Goal: Use online tool/utility: Utilize a website feature to perform a specific function

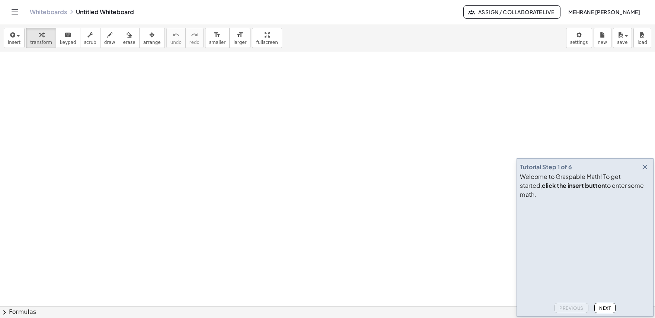
click at [646, 172] on icon "button" at bounding box center [645, 167] width 9 height 9
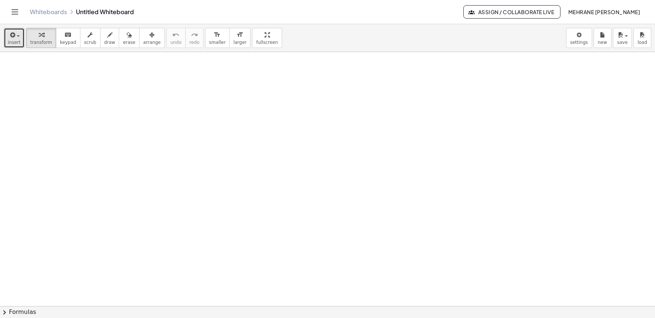
click at [12, 40] on span "insert" at bounding box center [14, 42] width 13 height 5
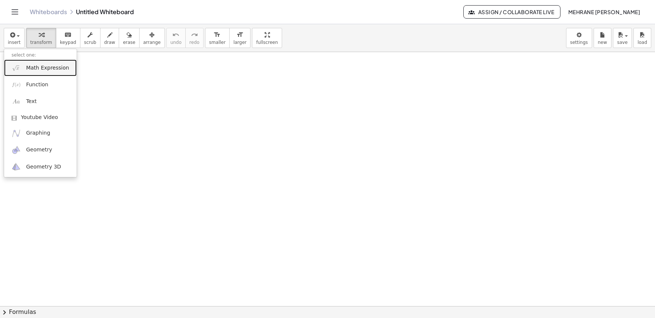
click at [47, 68] on span "Math Expression" at bounding box center [47, 67] width 43 height 7
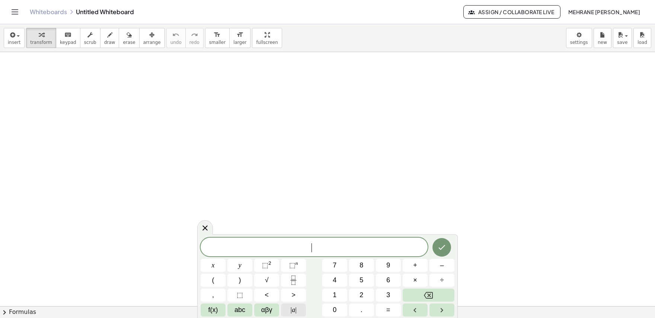
click at [293, 310] on span "| a |" at bounding box center [294, 310] width 6 height 10
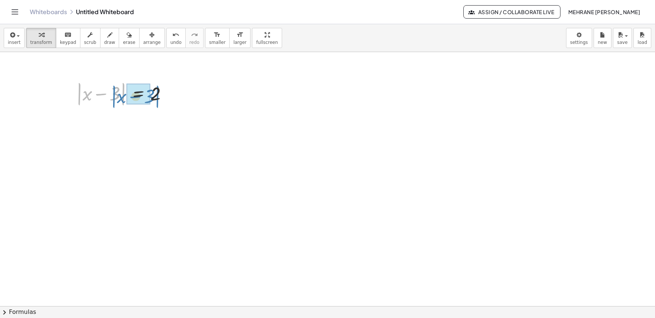
drag, startPoint x: 124, startPoint y: 95, endPoint x: 158, endPoint y: 98, distance: 34.7
click at [158, 98] on div at bounding box center [125, 93] width 105 height 28
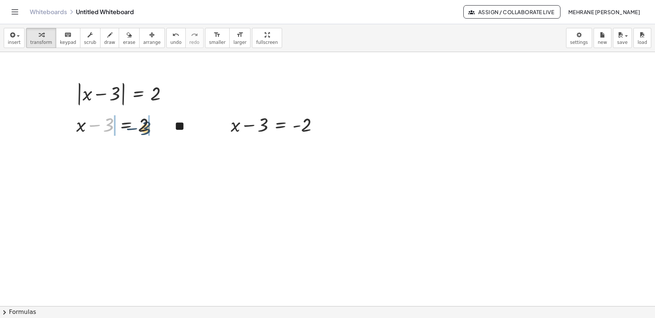
drag, startPoint x: 111, startPoint y: 128, endPoint x: 151, endPoint y: 131, distance: 40.3
click at [151, 131] on div at bounding box center [119, 124] width 92 height 25
click at [155, 127] on div at bounding box center [118, 124] width 149 height 25
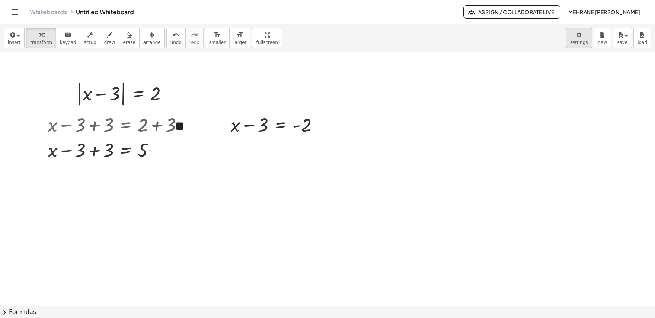
click at [586, 44] on body "Graspable Math Activities Get Started Activity Bank Assigned Work Classes White…" at bounding box center [327, 159] width 655 height 318
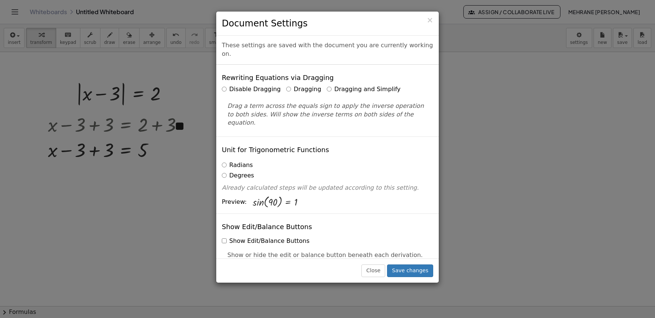
click at [344, 85] on label "Dragging and Simplify" at bounding box center [364, 89] width 74 height 9
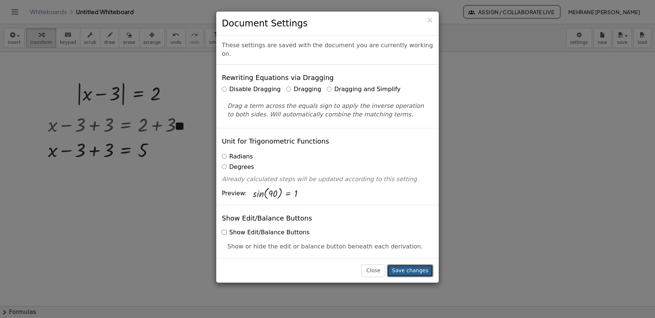
click at [411, 271] on button "Save changes" at bounding box center [410, 271] width 46 height 13
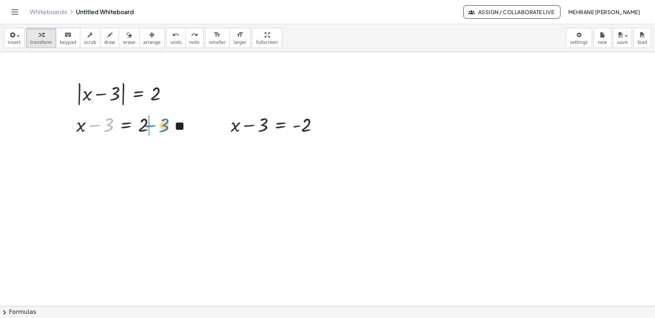
drag, startPoint x: 110, startPoint y: 126, endPoint x: 166, endPoint y: 127, distance: 55.8
click at [162, 128] on div at bounding box center [147, 124] width 92 height 25
drag, startPoint x: 259, startPoint y: 127, endPoint x: 327, endPoint y: 125, distance: 68.1
click at [327, 125] on div at bounding box center [277, 124] width 101 height 25
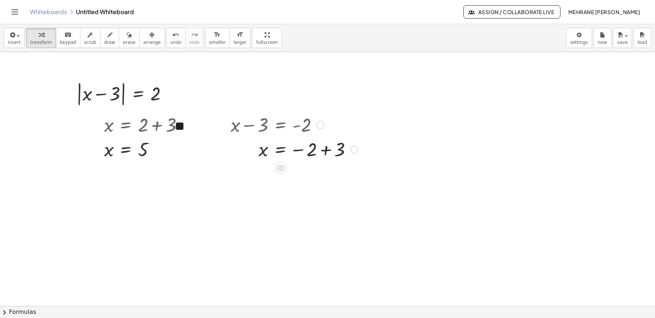
click at [322, 154] on div at bounding box center [294, 149] width 135 height 25
click at [583, 34] on body "Graspable Math Activities Get Started Activity Bank Assigned Work Classes White…" at bounding box center [327, 159] width 655 height 318
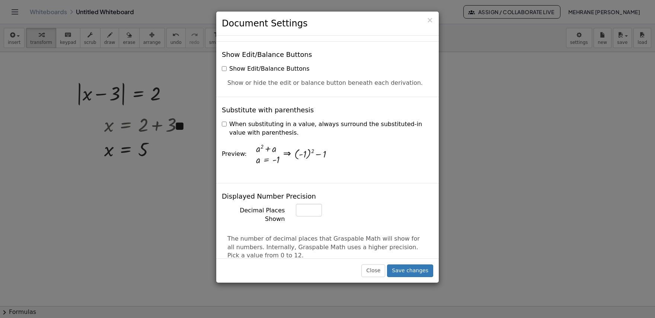
scroll to position [186, 0]
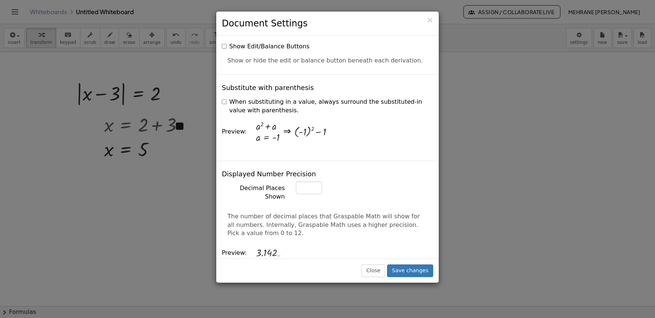
click at [228, 95] on div "When substituting in a value, always surround the substituted-in value with par…" at bounding box center [327, 105] width 211 height 20
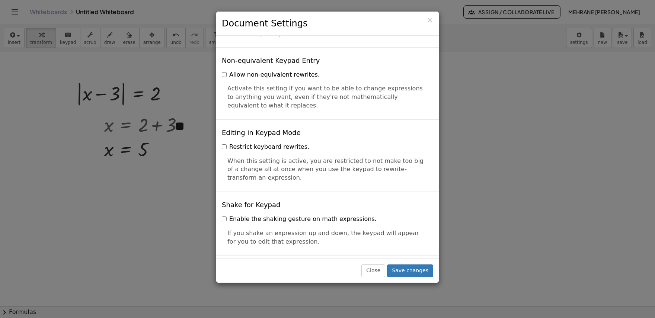
scroll to position [1601, 0]
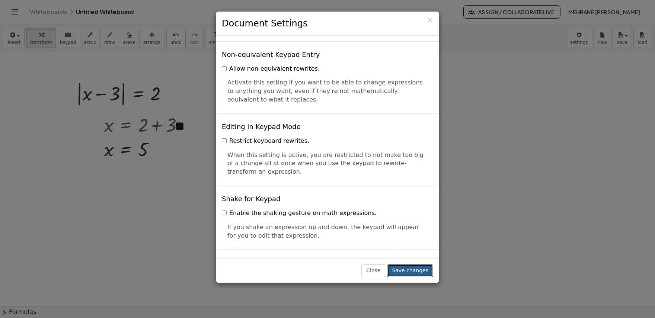
click at [425, 273] on button "Save changes" at bounding box center [410, 271] width 46 height 13
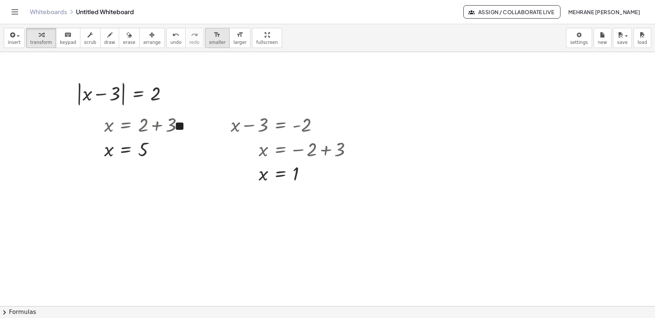
click at [214, 38] on icon "format_size" at bounding box center [217, 35] width 7 height 9
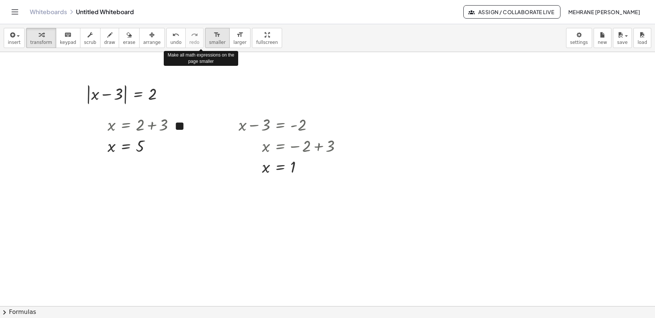
click at [214, 38] on icon "format_size" at bounding box center [217, 35] width 7 height 9
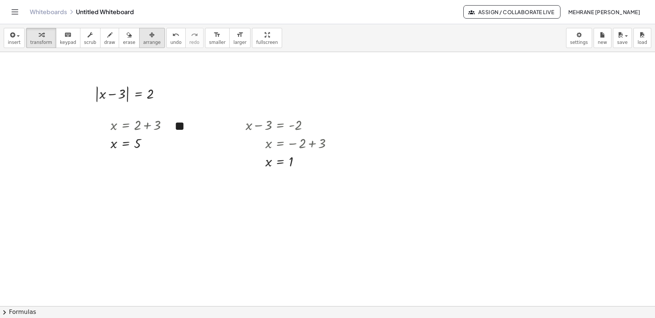
drag, startPoint x: 139, startPoint y: 40, endPoint x: 143, endPoint y: 43, distance: 5.0
click at [143, 40] on span "arrange" at bounding box center [151, 42] width 17 height 5
drag, startPoint x: 197, startPoint y: 92, endPoint x: 159, endPoint y: 95, distance: 37.7
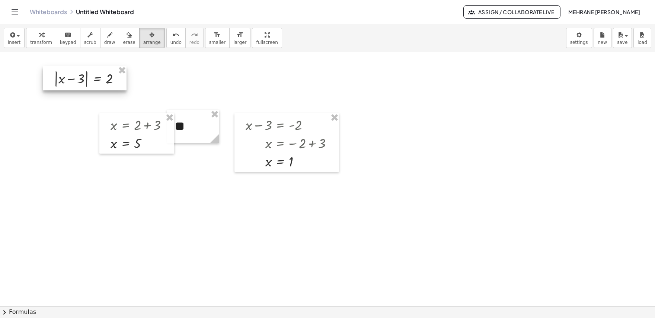
drag, startPoint x: 136, startPoint y: 89, endPoint x: 95, endPoint y: 73, distance: 44.3
click at [95, 73] on div at bounding box center [85, 78] width 84 height 25
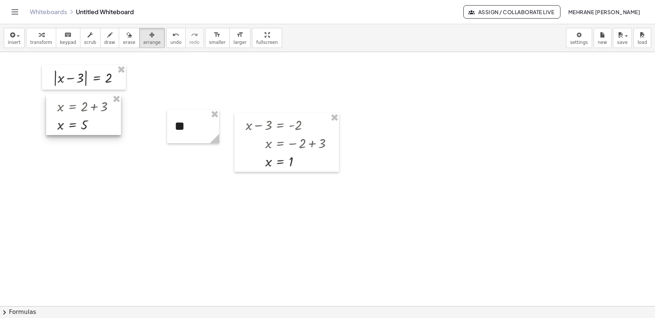
drag, startPoint x: 134, startPoint y: 125, endPoint x: 80, endPoint y: 106, distance: 56.4
click at [80, 106] on div at bounding box center [83, 115] width 75 height 41
click at [92, 121] on div at bounding box center [81, 118] width 75 height 41
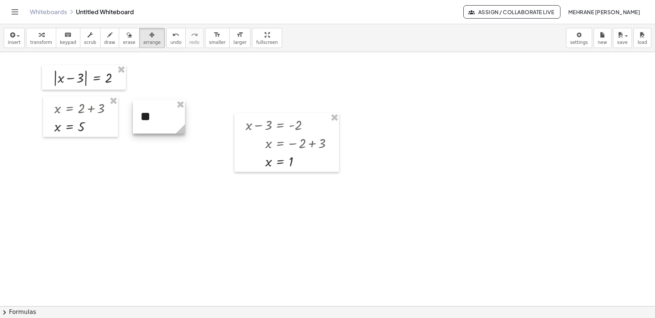
drag, startPoint x: 196, startPoint y: 126, endPoint x: 162, endPoint y: 117, distance: 35.5
click at [162, 117] on div at bounding box center [159, 117] width 52 height 34
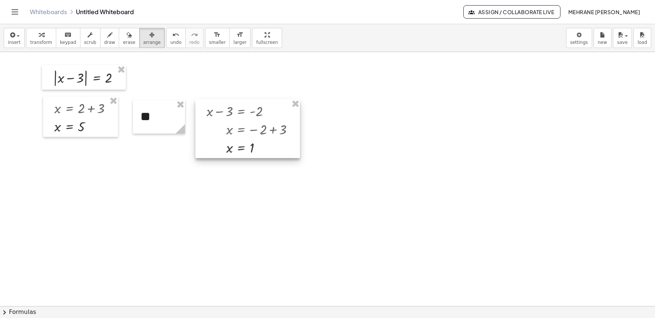
drag, startPoint x: 284, startPoint y: 145, endPoint x: 245, endPoint y: 132, distance: 41.3
click at [245, 132] on div at bounding box center [247, 128] width 105 height 59
click at [17, 47] on button "insert" at bounding box center [14, 38] width 21 height 20
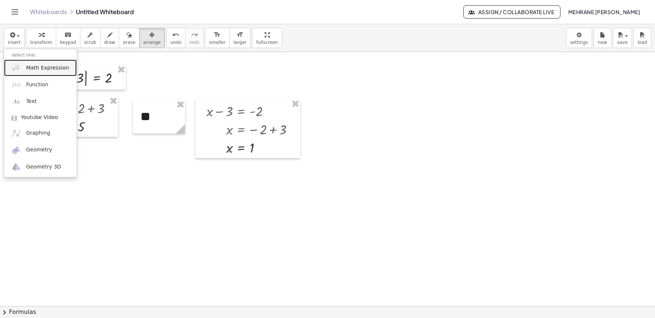
click at [31, 66] on span "Math Expression" at bounding box center [47, 67] width 43 height 7
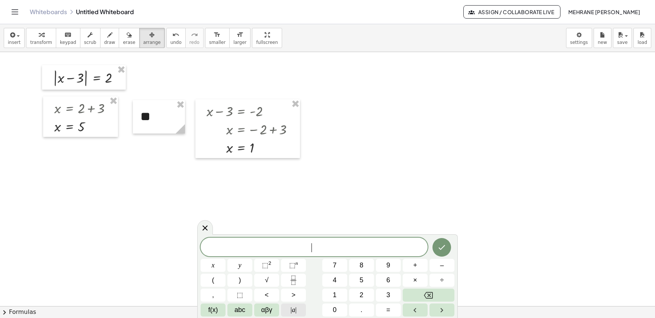
click at [295, 308] on span "| a |" at bounding box center [294, 310] width 6 height 10
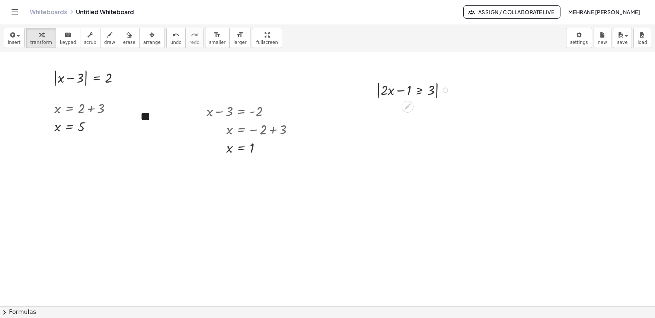
click at [429, 93] on div at bounding box center [414, 89] width 83 height 21
click at [430, 93] on div at bounding box center [414, 89] width 83 height 21
click at [410, 106] on icon at bounding box center [408, 107] width 8 height 8
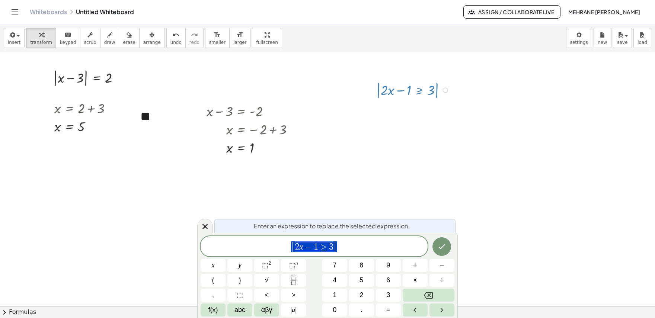
click at [339, 248] on span "| 2 x − 1 ≥ 3 |" at bounding box center [314, 247] width 227 height 12
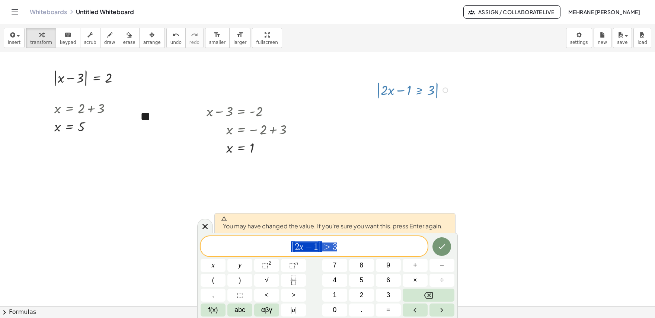
drag, startPoint x: 341, startPoint y: 246, endPoint x: 305, endPoint y: 242, distance: 36.7
click at [305, 242] on span "| 2 x − 1 | ≥ 3" at bounding box center [314, 247] width 227 height 12
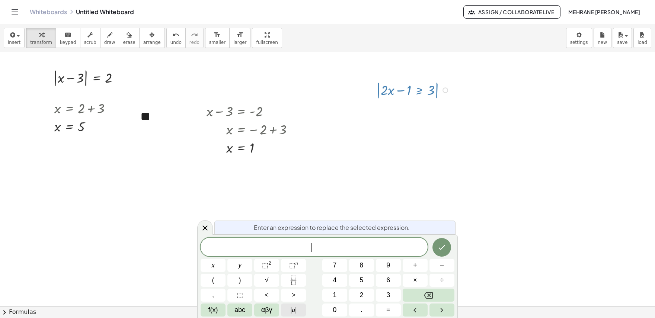
click at [297, 308] on button "| a |" at bounding box center [293, 310] width 25 height 13
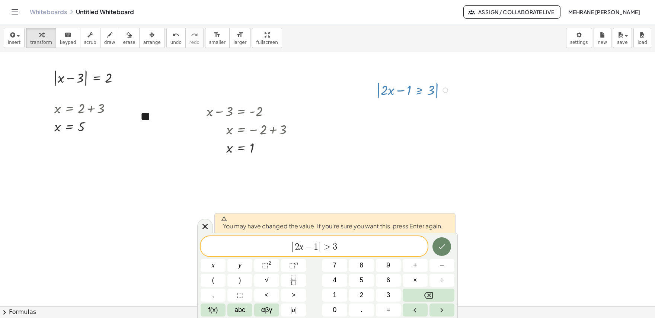
click at [444, 246] on icon "Done" at bounding box center [441, 246] width 9 height 9
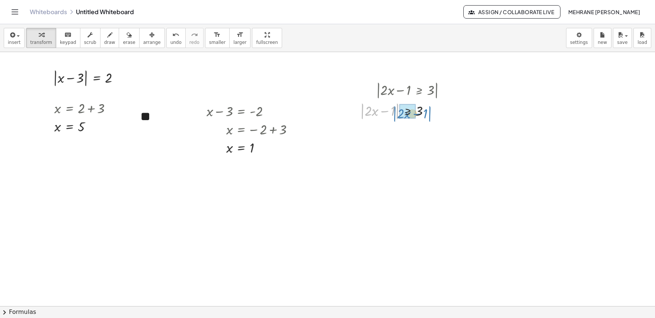
drag, startPoint x: 398, startPoint y: 111, endPoint x: 430, endPoint y: 113, distance: 32.9
click at [430, 113] on div at bounding box center [406, 110] width 99 height 21
drag, startPoint x: 384, startPoint y: 136, endPoint x: 421, endPoint y: 139, distance: 37.0
click at [421, 139] on div at bounding box center [394, 134] width 74 height 19
click at [420, 140] on div at bounding box center [410, 134] width 74 height 19
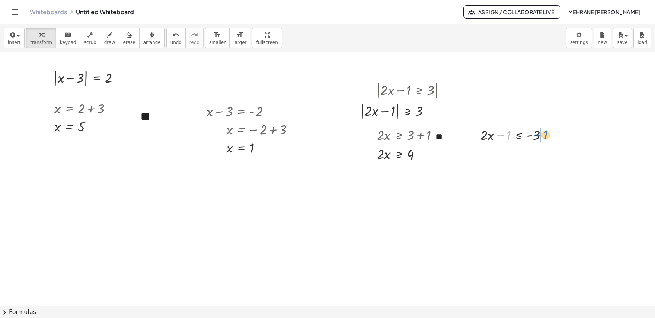
drag, startPoint x: 501, startPoint y: 136, endPoint x: 539, endPoint y: 136, distance: 38.0
click at [539, 136] on div at bounding box center [517, 134] width 80 height 19
click at [552, 153] on div at bounding box center [527, 153] width 101 height 19
drag, startPoint x: 382, startPoint y: 156, endPoint x: 423, endPoint y: 162, distance: 41.4
click at [423, 162] on div at bounding box center [410, 153] width 74 height 19
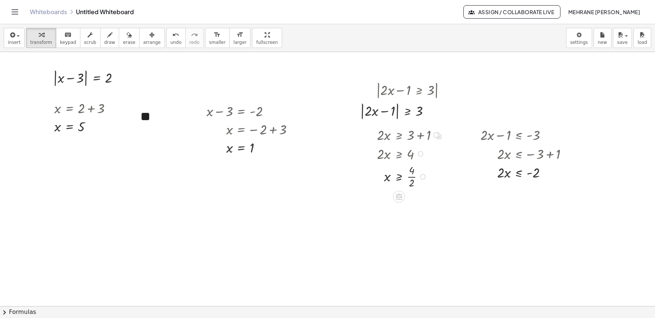
click at [415, 174] on div at bounding box center [410, 176] width 74 height 27
drag, startPoint x: 501, startPoint y: 177, endPoint x: 534, endPoint y: 186, distance: 33.5
click at [538, 193] on div at bounding box center [527, 195] width 101 height 27
click at [536, 199] on div at bounding box center [527, 195] width 101 height 27
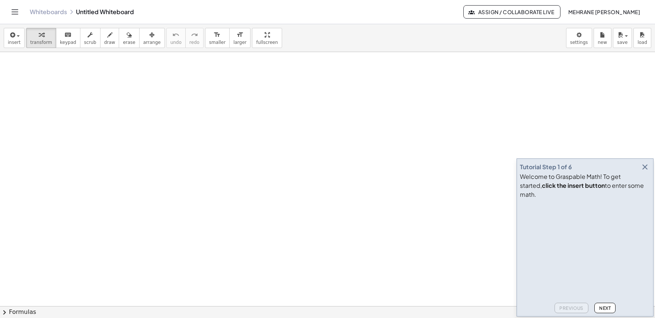
click at [647, 172] on icon "button" at bounding box center [645, 167] width 9 height 9
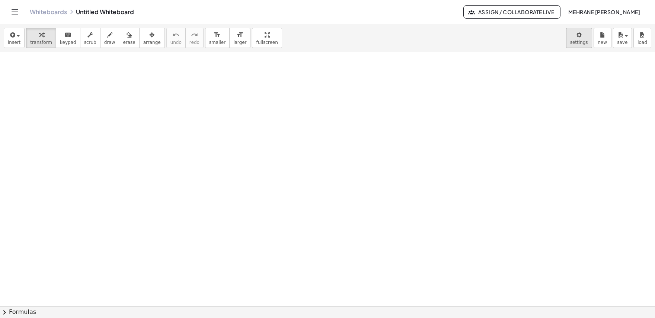
click at [586, 42] on body "Graspable Math Activities Get Started Activity Bank Assigned Work Classes White…" at bounding box center [327, 159] width 655 height 318
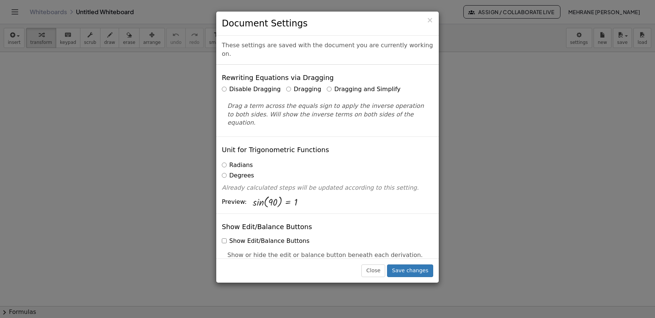
drag, startPoint x: 325, startPoint y: 80, endPoint x: 326, endPoint y: 84, distance: 4.7
click at [327, 85] on label "Dragging and Simplify" at bounding box center [364, 89] width 74 height 9
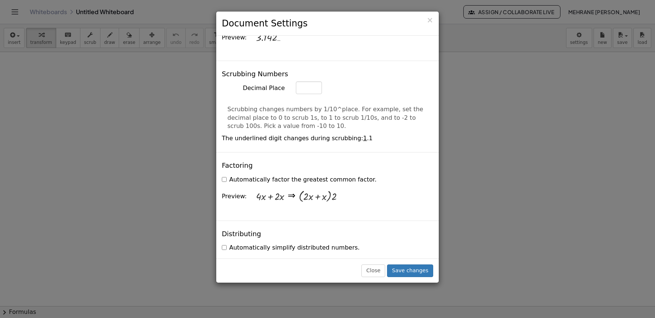
scroll to position [447, 0]
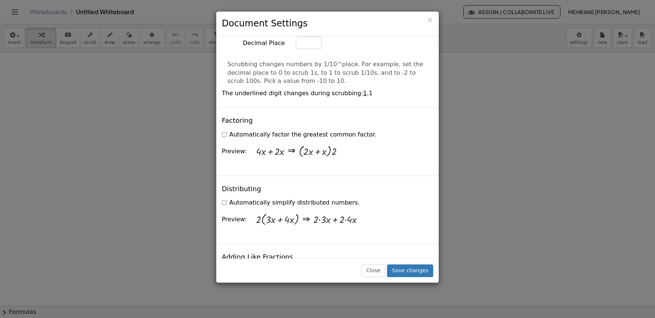
click at [255, 199] on label "Automatically simplify distributed numbers." at bounding box center [291, 203] width 138 height 9
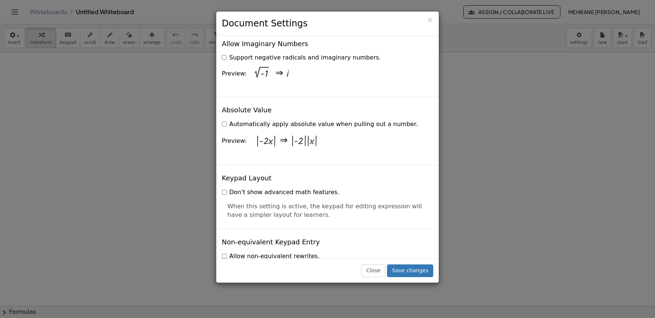
scroll to position [1452, 0]
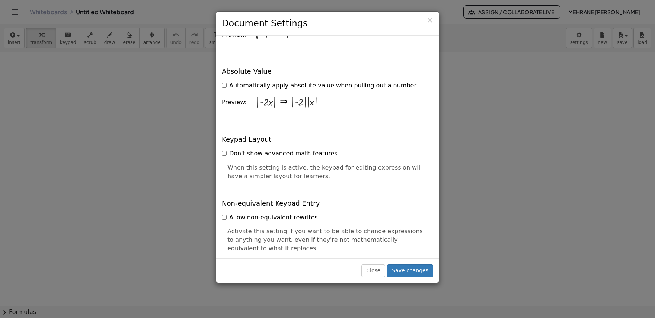
click at [254, 82] on label "Automatically apply absolute value when pulling out a number." at bounding box center [320, 86] width 196 height 9
click at [303, 150] on label "Don't show advanced math features." at bounding box center [281, 154] width 118 height 9
click at [410, 273] on button "Save changes" at bounding box center [410, 271] width 46 height 13
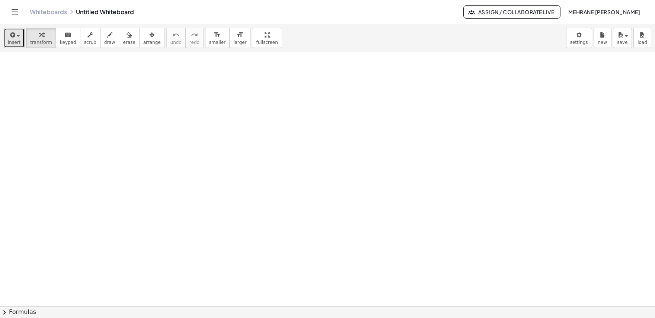
click at [9, 39] on icon "button" at bounding box center [12, 35] width 7 height 9
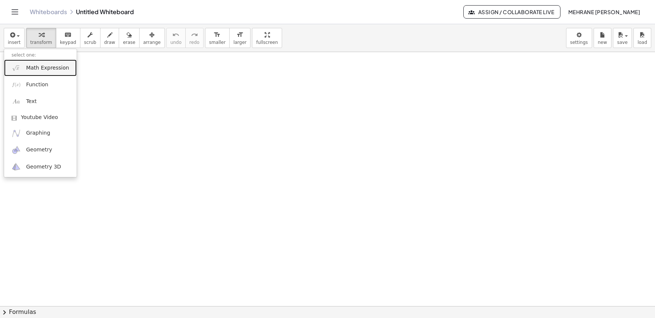
click at [34, 69] on span "Math Expression" at bounding box center [47, 67] width 43 height 7
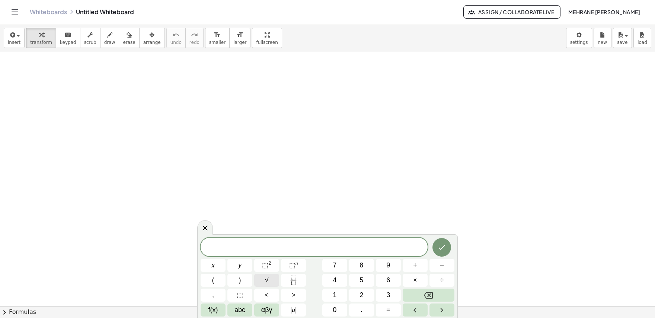
click at [270, 283] on button "√" at bounding box center [266, 280] width 25 height 13
click at [351, 247] on span "√ 2 0 ​" at bounding box center [314, 248] width 227 height 12
click at [275, 277] on button "√" at bounding box center [266, 280] width 25 height 13
click at [443, 251] on icon "Done" at bounding box center [441, 247] width 9 height 9
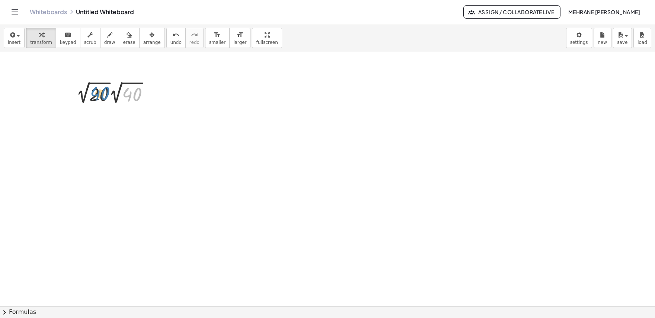
drag, startPoint x: 124, startPoint y: 92, endPoint x: 91, endPoint y: 90, distance: 32.8
click at [91, 90] on div at bounding box center [116, 92] width 86 height 27
drag, startPoint x: 121, startPoint y: 96, endPoint x: 86, endPoint y: 97, distance: 35.4
click at [86, 97] on div at bounding box center [116, 92] width 86 height 27
click at [114, 121] on div at bounding box center [116, 120] width 86 height 25
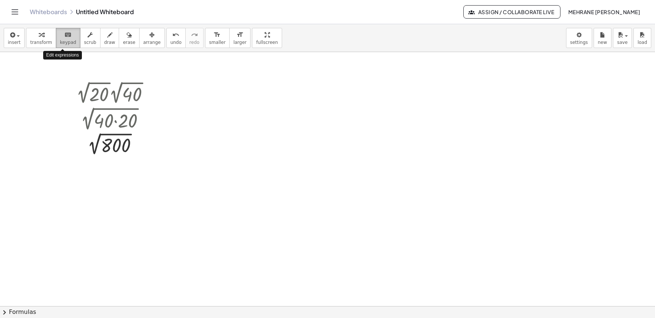
click at [70, 41] on button "keyboard keypad" at bounding box center [68, 38] width 25 height 20
drag, startPoint x: 70, startPoint y: 41, endPoint x: 101, endPoint y: 126, distance: 90.5
click at [101, 126] on div "insert select one: Math Expression Function Text Youtube Video Graphing Geometr…" at bounding box center [327, 171] width 655 height 294
click at [120, 147] on div at bounding box center [116, 146] width 30 height 21
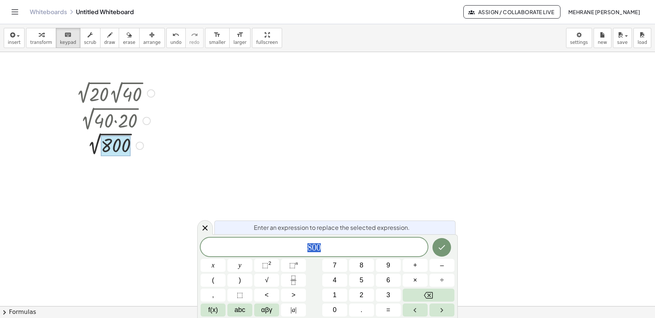
drag, startPoint x: 332, startPoint y: 248, endPoint x: 309, endPoint y: 245, distance: 24.0
click at [309, 245] on span "8 0 0" at bounding box center [314, 248] width 227 height 10
click at [418, 283] on button "×" at bounding box center [415, 280] width 25 height 13
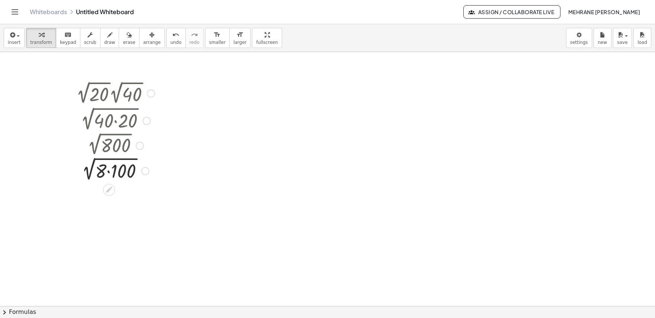
click at [109, 172] on div at bounding box center [116, 170] width 86 height 25
click at [98, 143] on div at bounding box center [115, 145] width 75 height 25
click at [115, 147] on div at bounding box center [113, 145] width 69 height 25
click at [115, 147] on div at bounding box center [116, 144] width 86 height 25
click at [117, 148] on div at bounding box center [113, 145] width 69 height 25
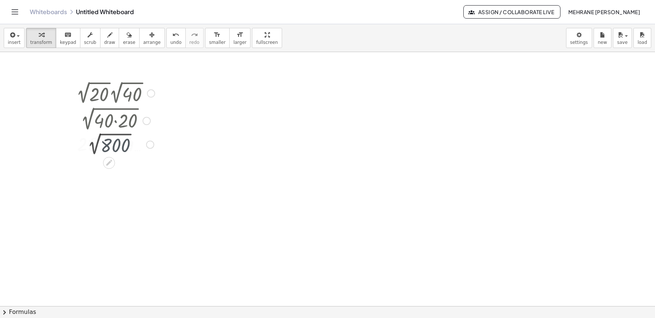
click at [117, 148] on div at bounding box center [116, 144] width 86 height 25
click at [16, 43] on span "insert" at bounding box center [14, 42] width 13 height 5
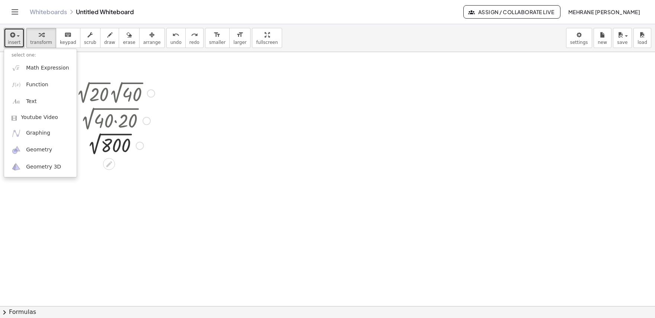
click at [125, 150] on div at bounding box center [113, 145] width 69 height 25
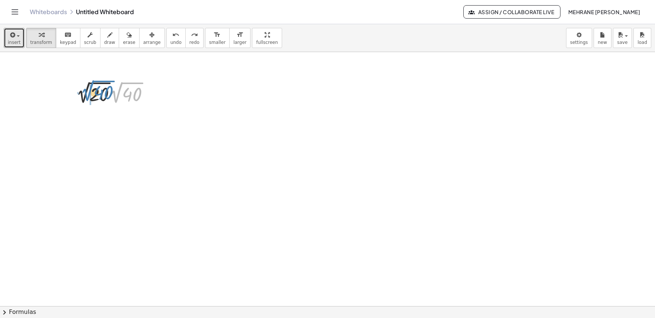
drag, startPoint x: 120, startPoint y: 95, endPoint x: 92, endPoint y: 93, distance: 28.7
click at [92, 93] on div at bounding box center [116, 92] width 86 height 27
click at [117, 121] on div at bounding box center [116, 120] width 86 height 25
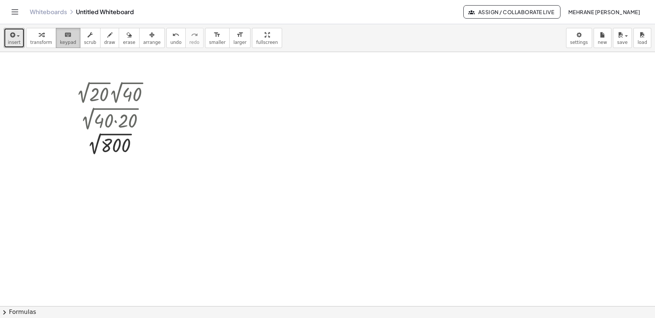
click at [66, 41] on span "keypad" at bounding box center [68, 42] width 16 height 5
click at [95, 149] on div at bounding box center [116, 145] width 86 height 25
click at [98, 149] on div at bounding box center [116, 145] width 86 height 25
click at [111, 150] on div at bounding box center [116, 146] width 30 height 21
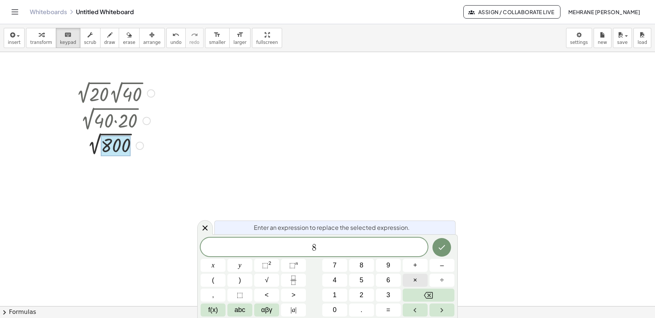
click at [422, 278] on button "×" at bounding box center [415, 280] width 25 height 13
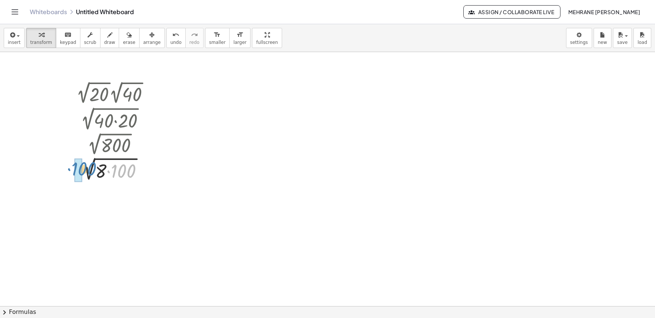
drag, startPoint x: 127, startPoint y: 168, endPoint x: 86, endPoint y: 167, distance: 41.0
click at [86, 167] on div at bounding box center [116, 170] width 86 height 25
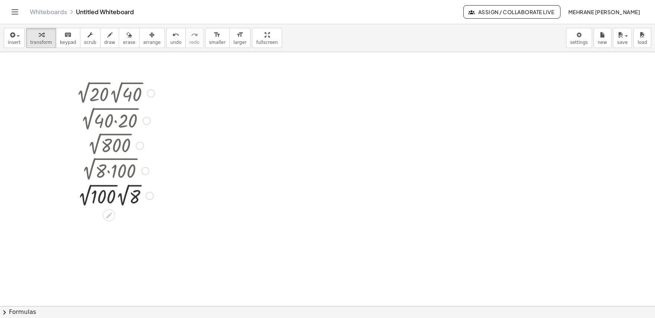
click at [106, 196] on div at bounding box center [116, 195] width 86 height 27
click at [71, 39] on button "keyboard keypad" at bounding box center [68, 38] width 25 height 20
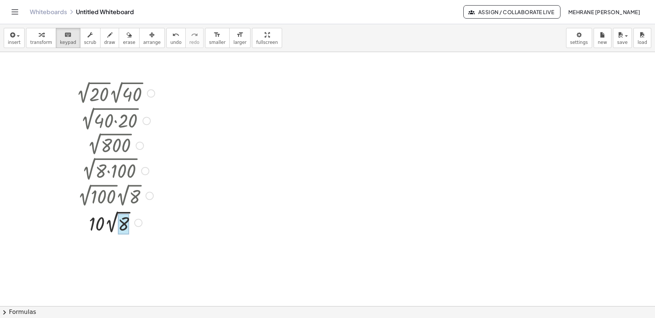
click at [124, 225] on div at bounding box center [123, 224] width 11 height 21
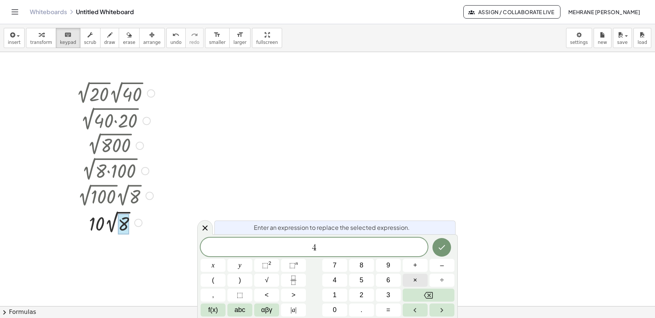
click at [422, 278] on button "×" at bounding box center [415, 280] width 25 height 13
click at [443, 245] on icon "Done" at bounding box center [441, 247] width 9 height 9
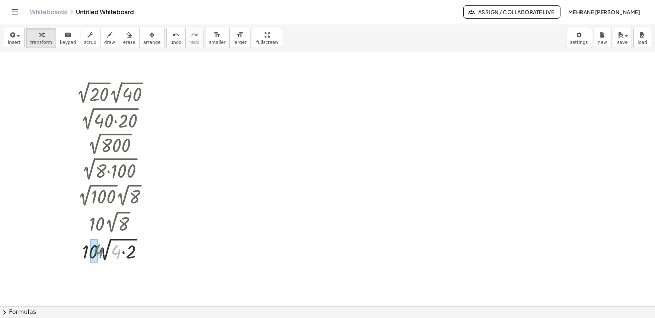
drag, startPoint x: 117, startPoint y: 254, endPoint x: 99, endPoint y: 253, distance: 18.3
click at [99, 253] on div at bounding box center [116, 250] width 86 height 28
click at [113, 280] on div at bounding box center [116, 277] width 86 height 27
click at [102, 284] on div at bounding box center [116, 277] width 86 height 27
